Goal: Task Accomplishment & Management: Complete application form

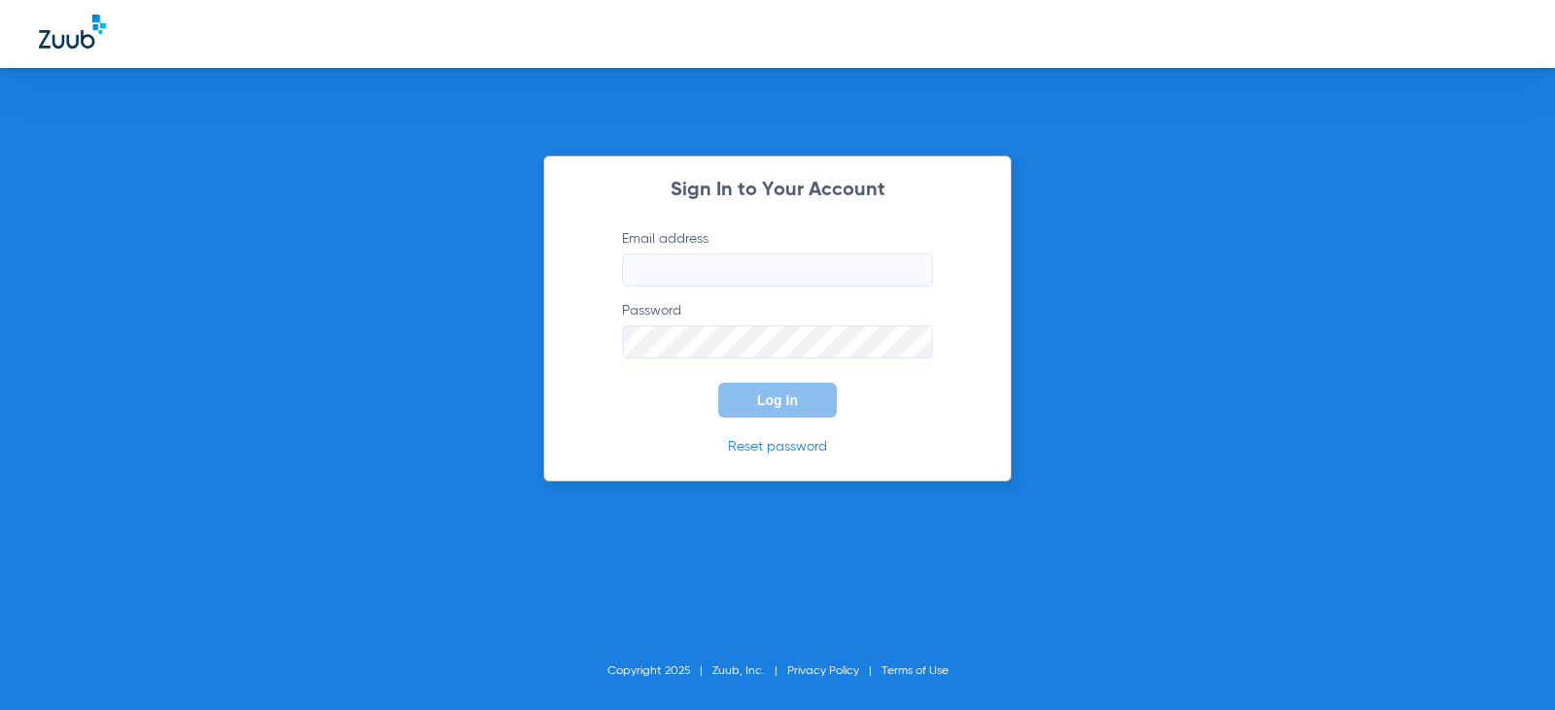
type input "[EMAIL_ADDRESS][DOMAIN_NAME]"
click at [990, 439] on div "Sign In to Your Account Email address [EMAIL_ADDRESS][DOMAIN_NAME] Password Log…" at bounding box center [777, 318] width 468 height 326
click at [828, 400] on button "Log In" at bounding box center [777, 400] width 119 height 35
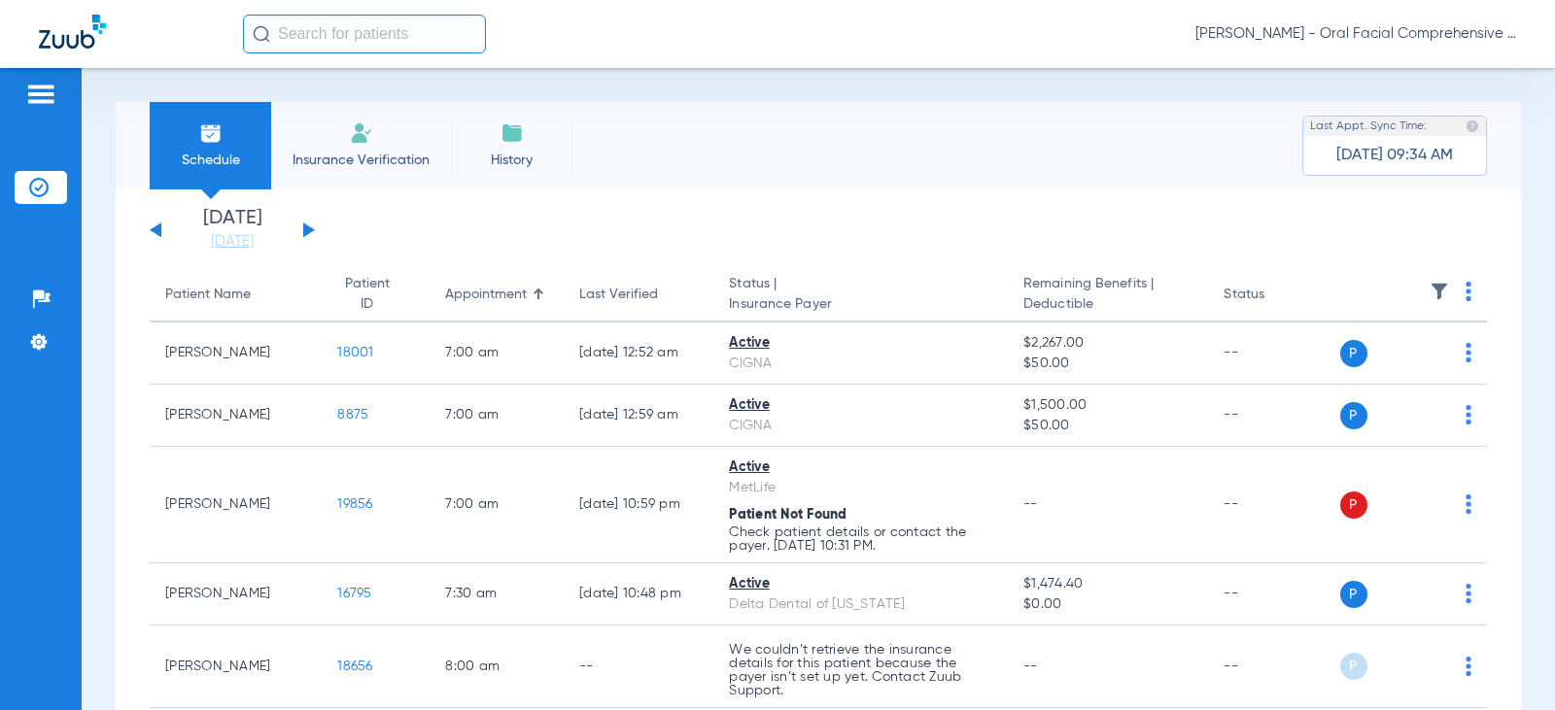
click at [339, 142] on li "Insurance Verification" at bounding box center [361, 145] width 180 height 87
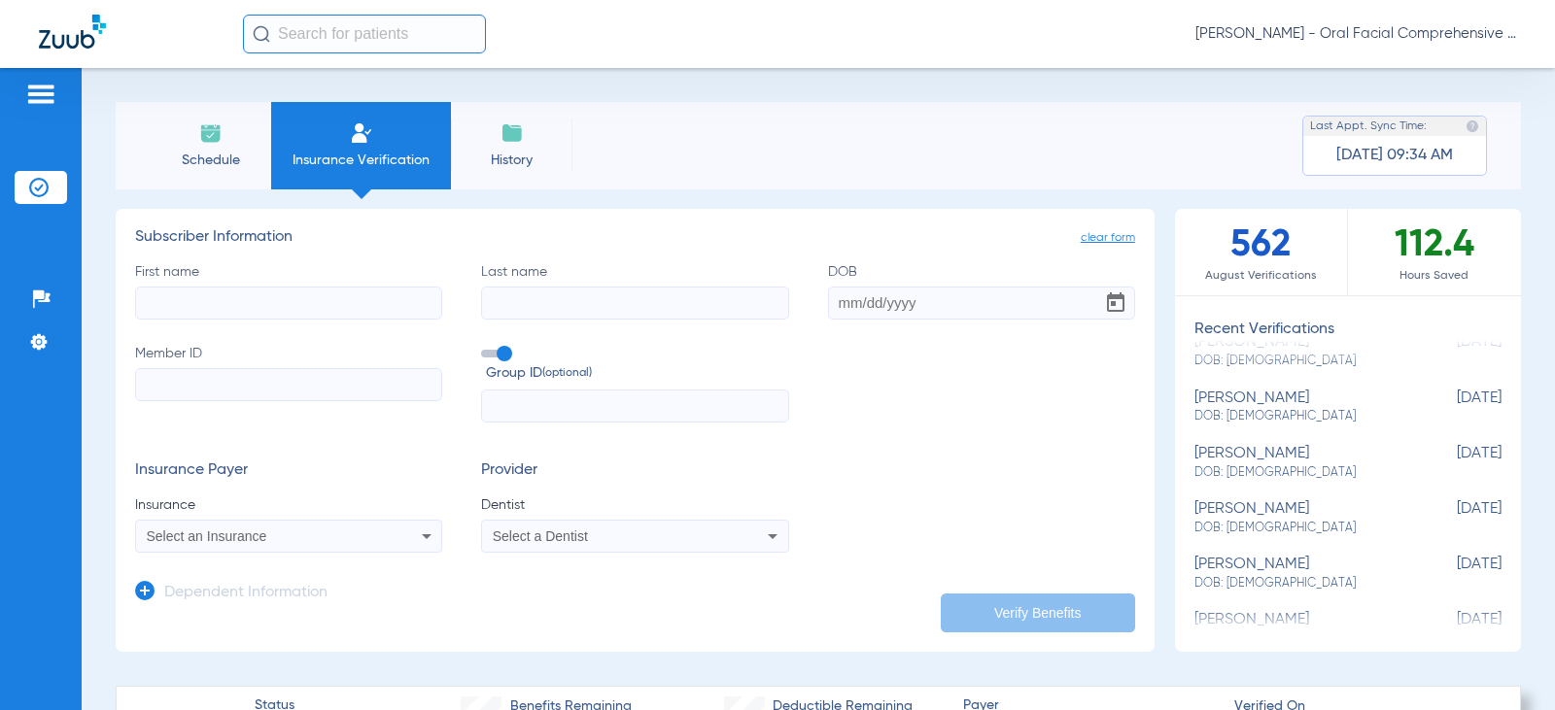
scroll to position [303, 0]
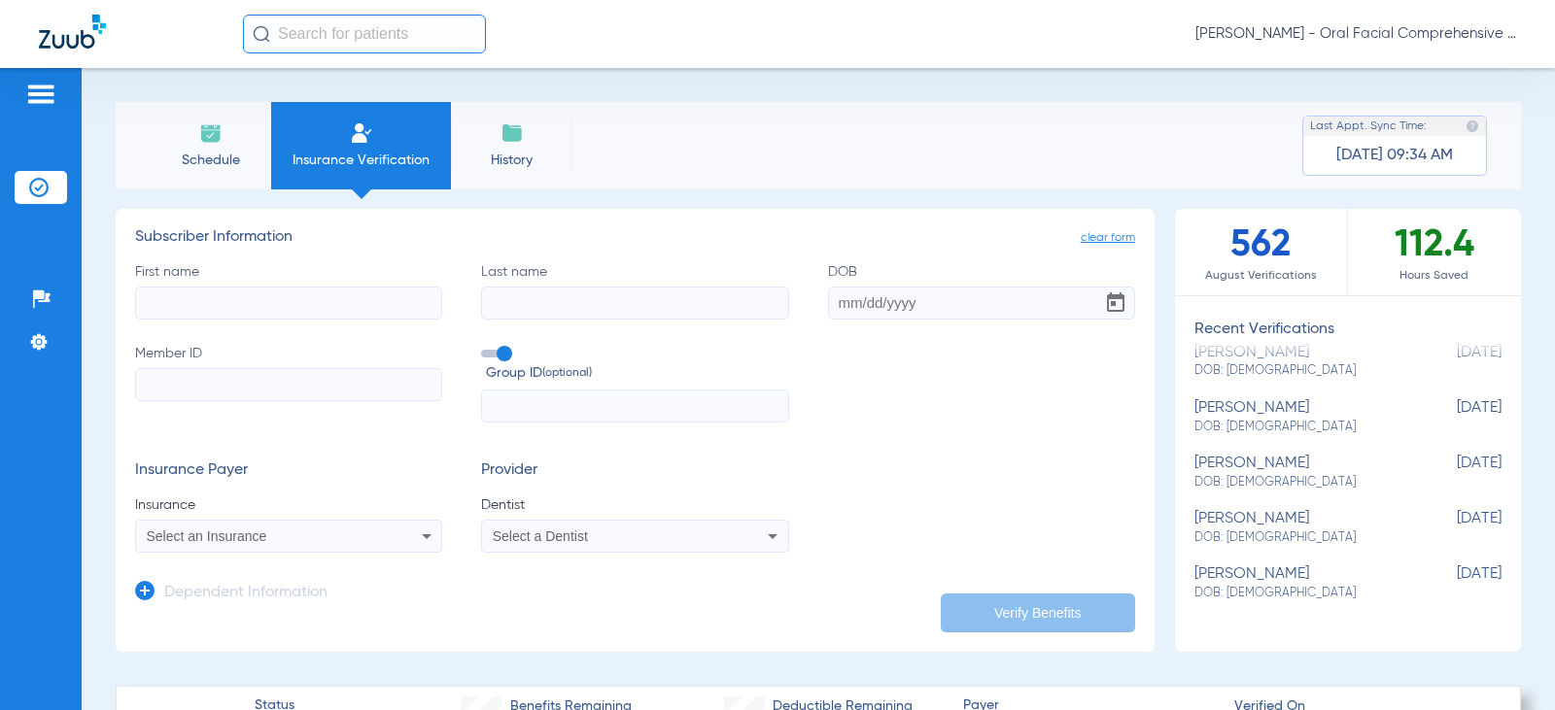
click at [337, 299] on input "First name" at bounding box center [288, 303] width 307 height 33
type input "Lasting"
type input "[PERSON_NAME]"
type input "[DATE]"
click at [318, 386] on input "Member ID" at bounding box center [288, 384] width 307 height 33
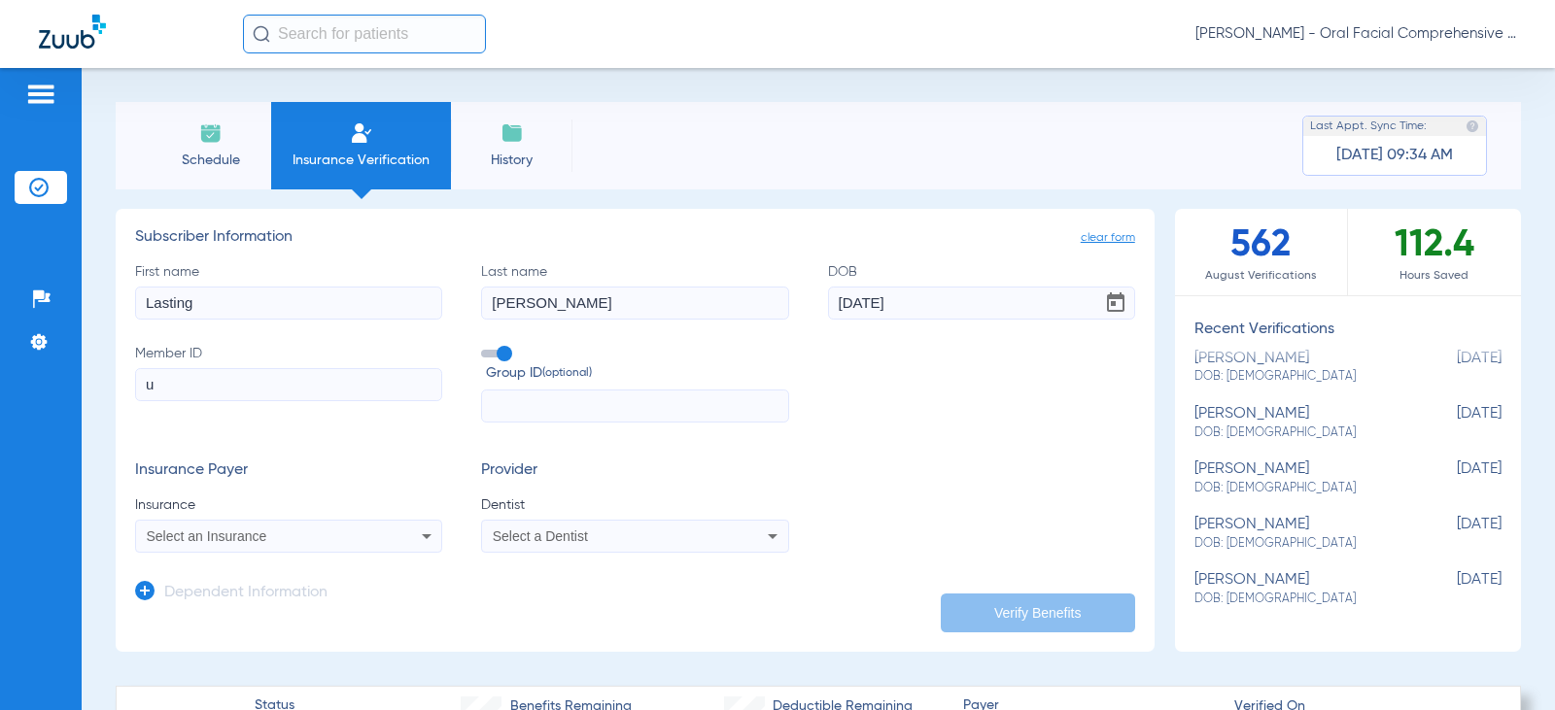
scroll to position [297, 0]
type input "u96886915"
click at [423, 534] on icon at bounding box center [426, 536] width 23 height 23
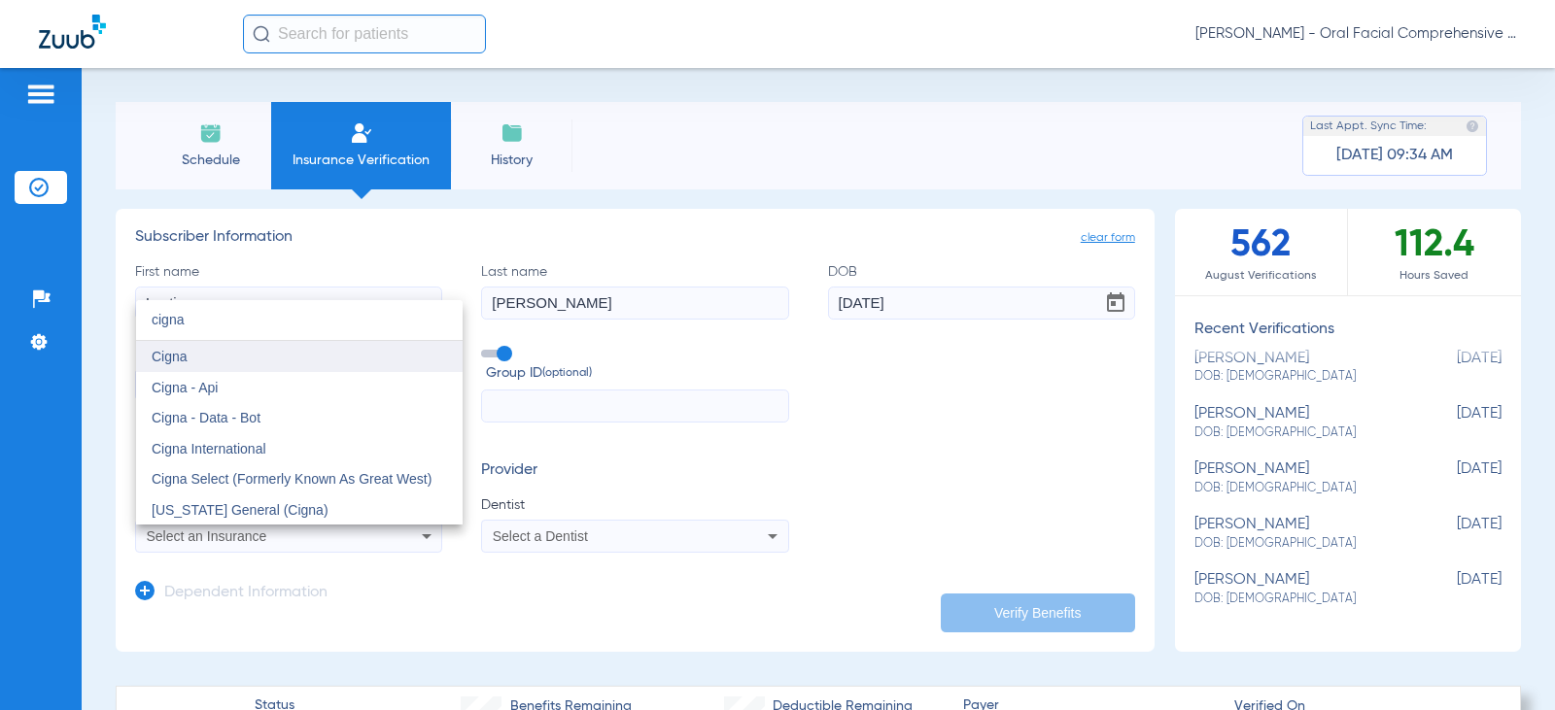
type input "cigna"
click at [223, 360] on mat-option "Cigna" at bounding box center [299, 356] width 326 height 31
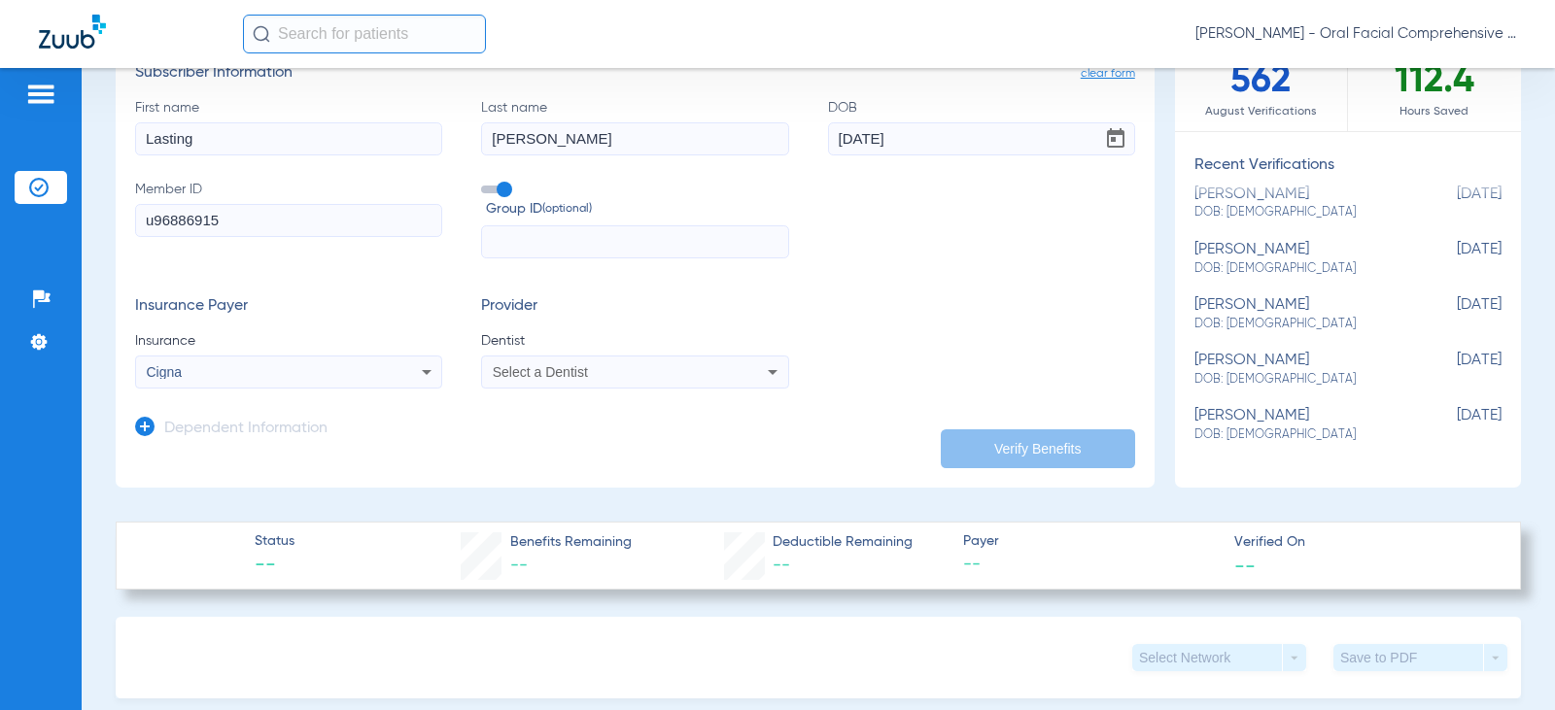
scroll to position [194, 0]
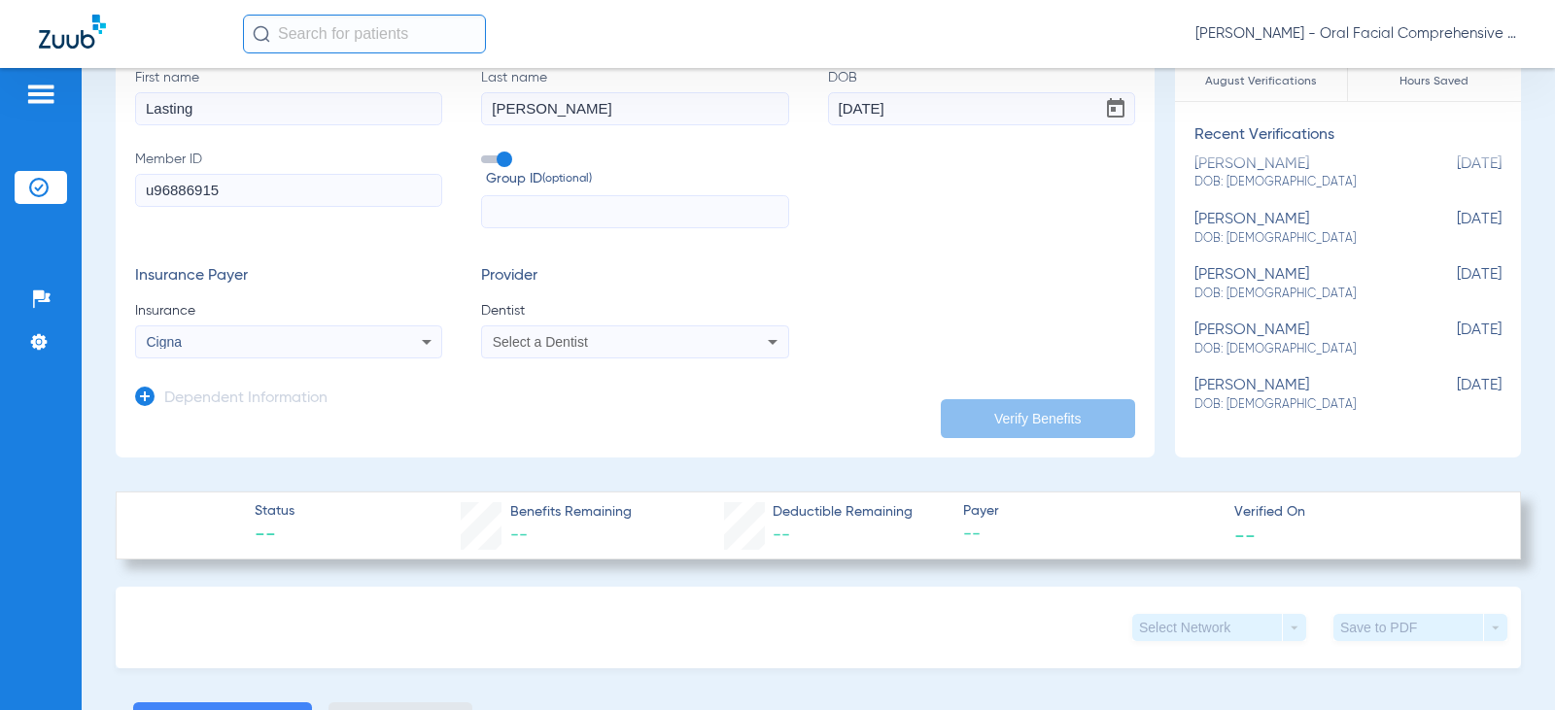
click at [524, 349] on span "Select a Dentist" at bounding box center [540, 342] width 95 height 16
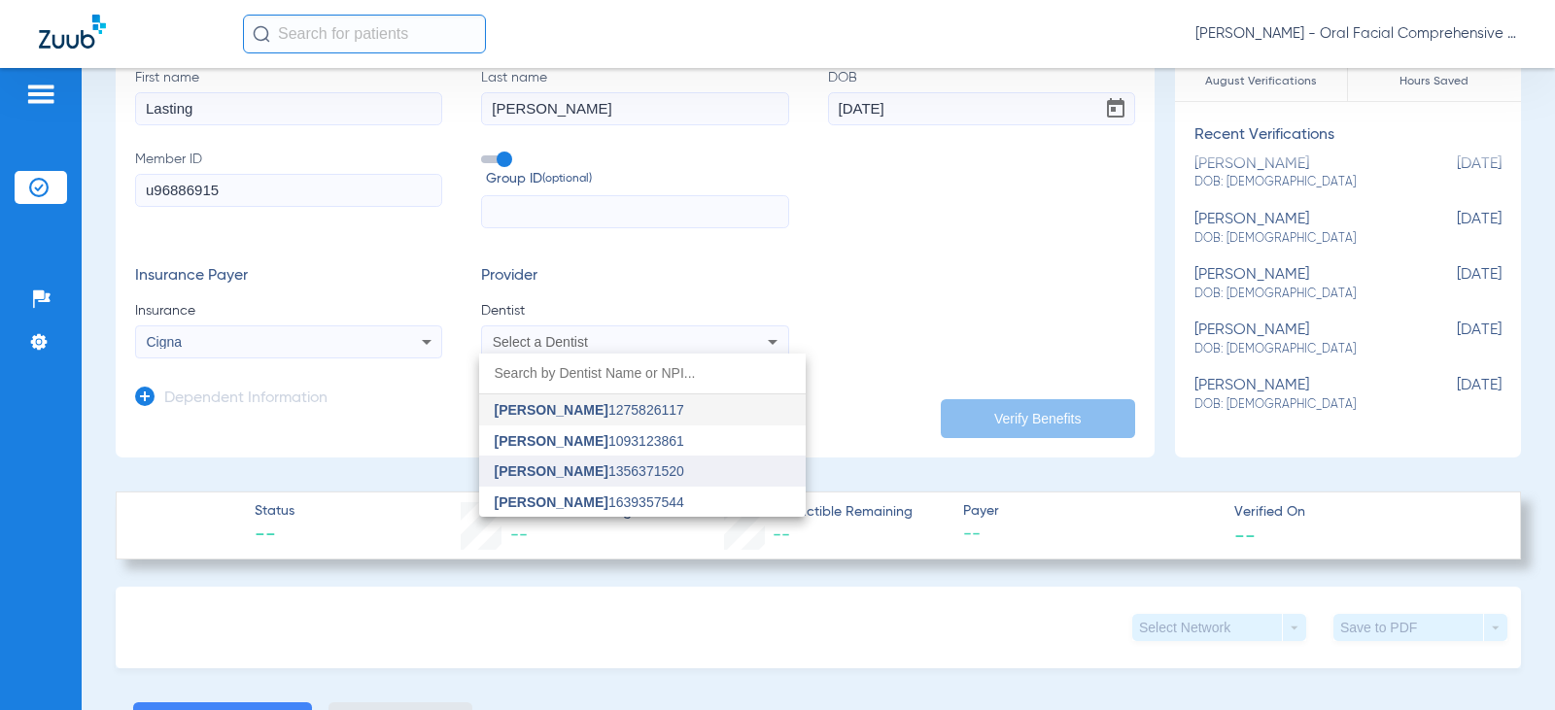
click at [565, 463] on span "[PERSON_NAME]" at bounding box center [552, 471] width 114 height 16
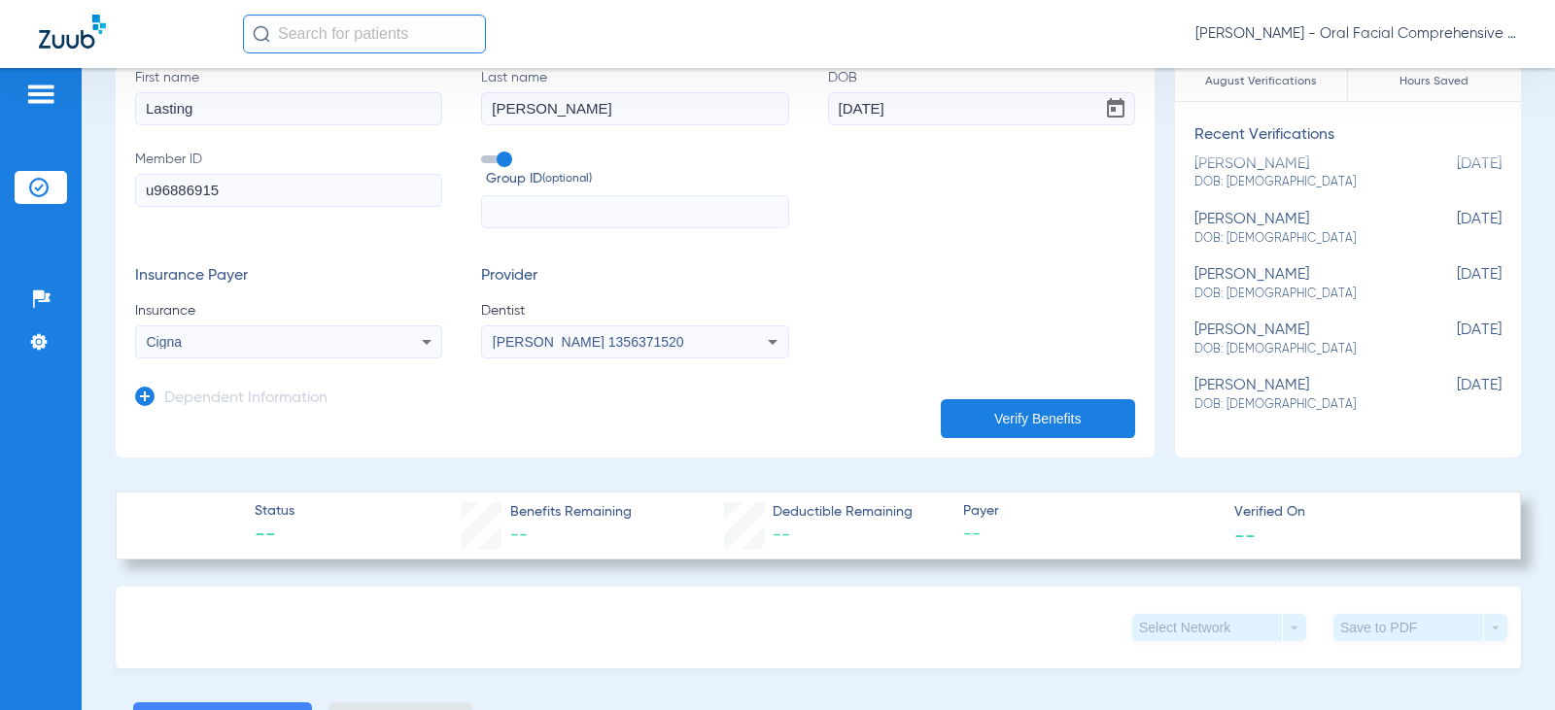
click at [1072, 406] on button "Verify Benefits" at bounding box center [1038, 418] width 194 height 39
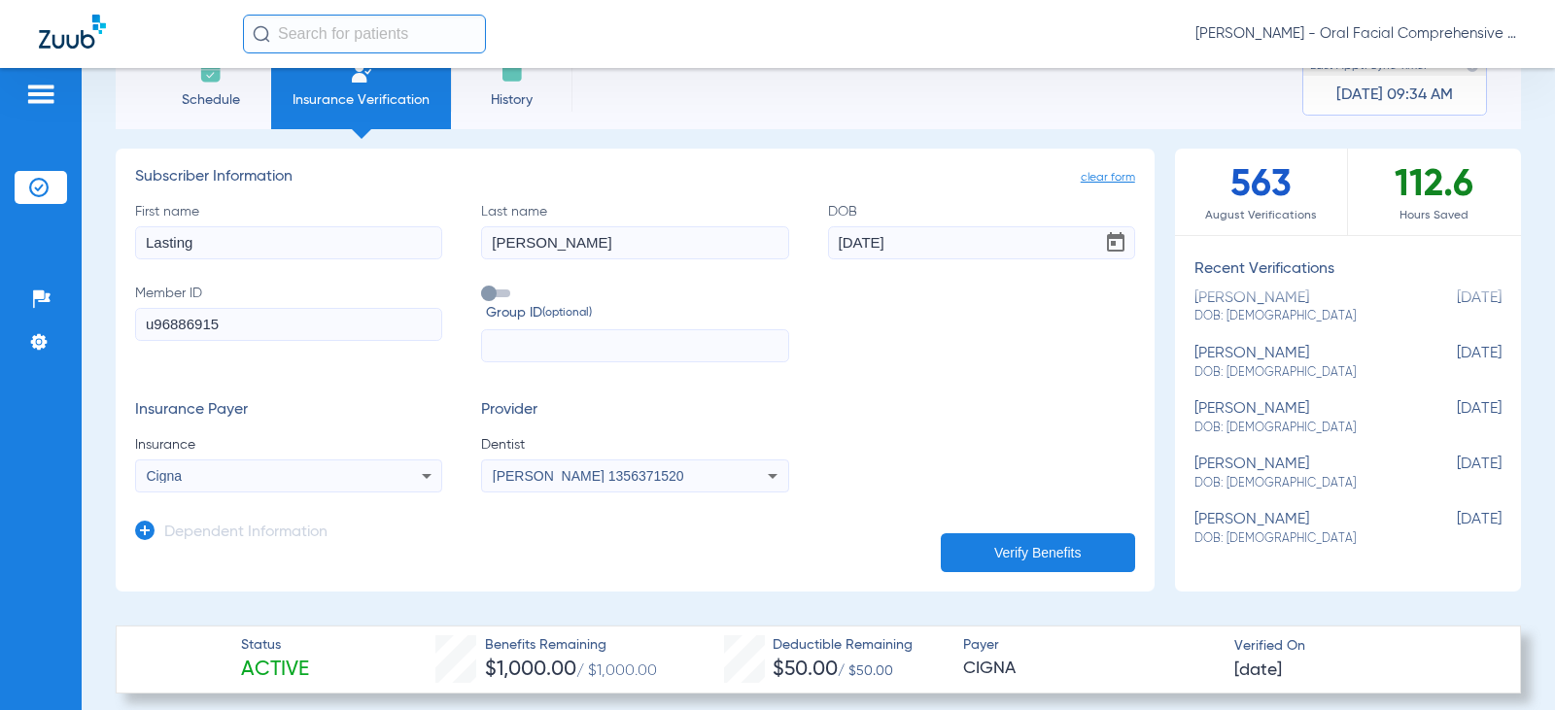
scroll to position [0, 0]
